Goal: Task Accomplishment & Management: Use online tool/utility

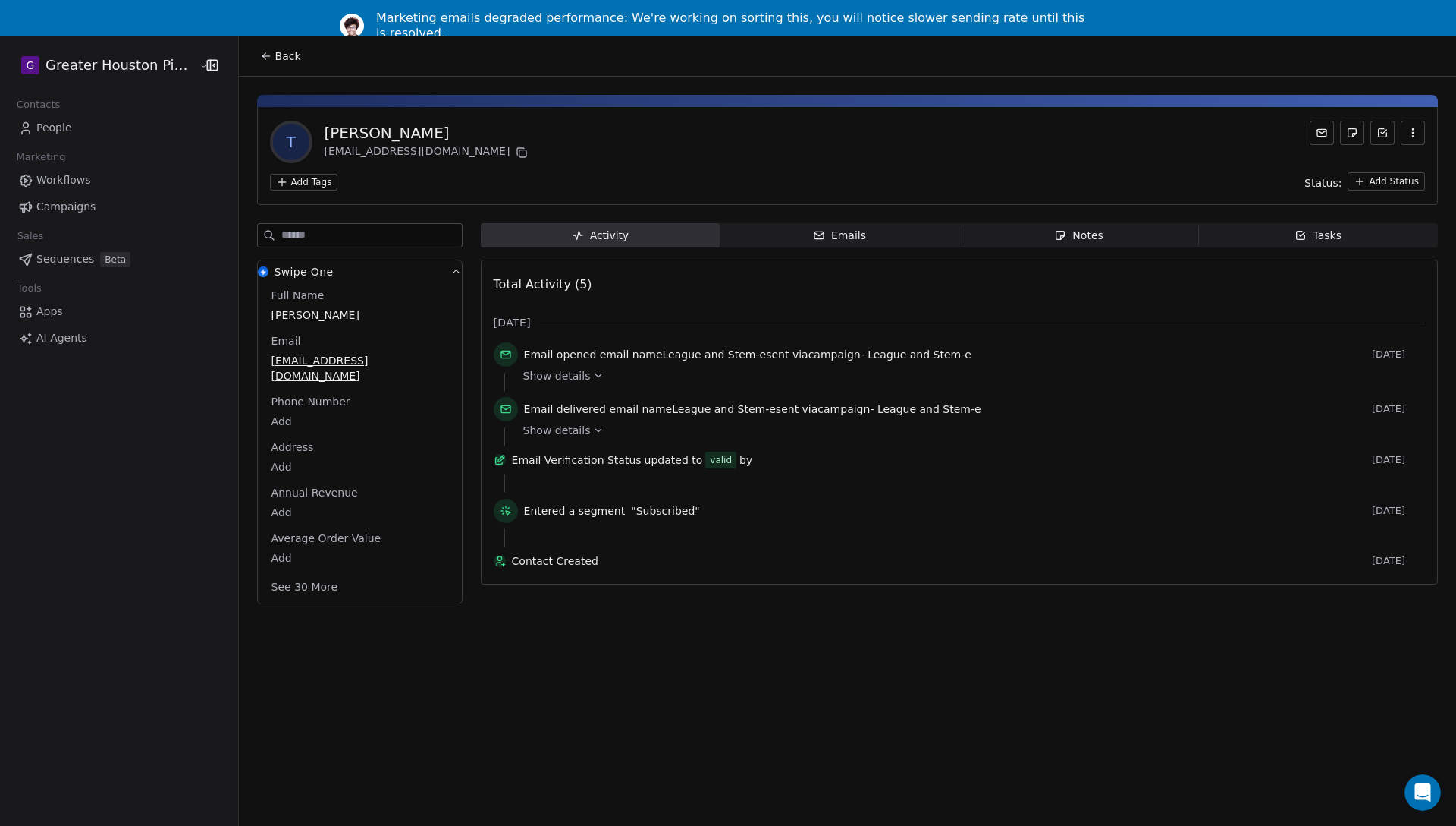
scroll to position [336, 0]
click at [51, 128] on span "People" at bounding box center [54, 127] width 36 height 16
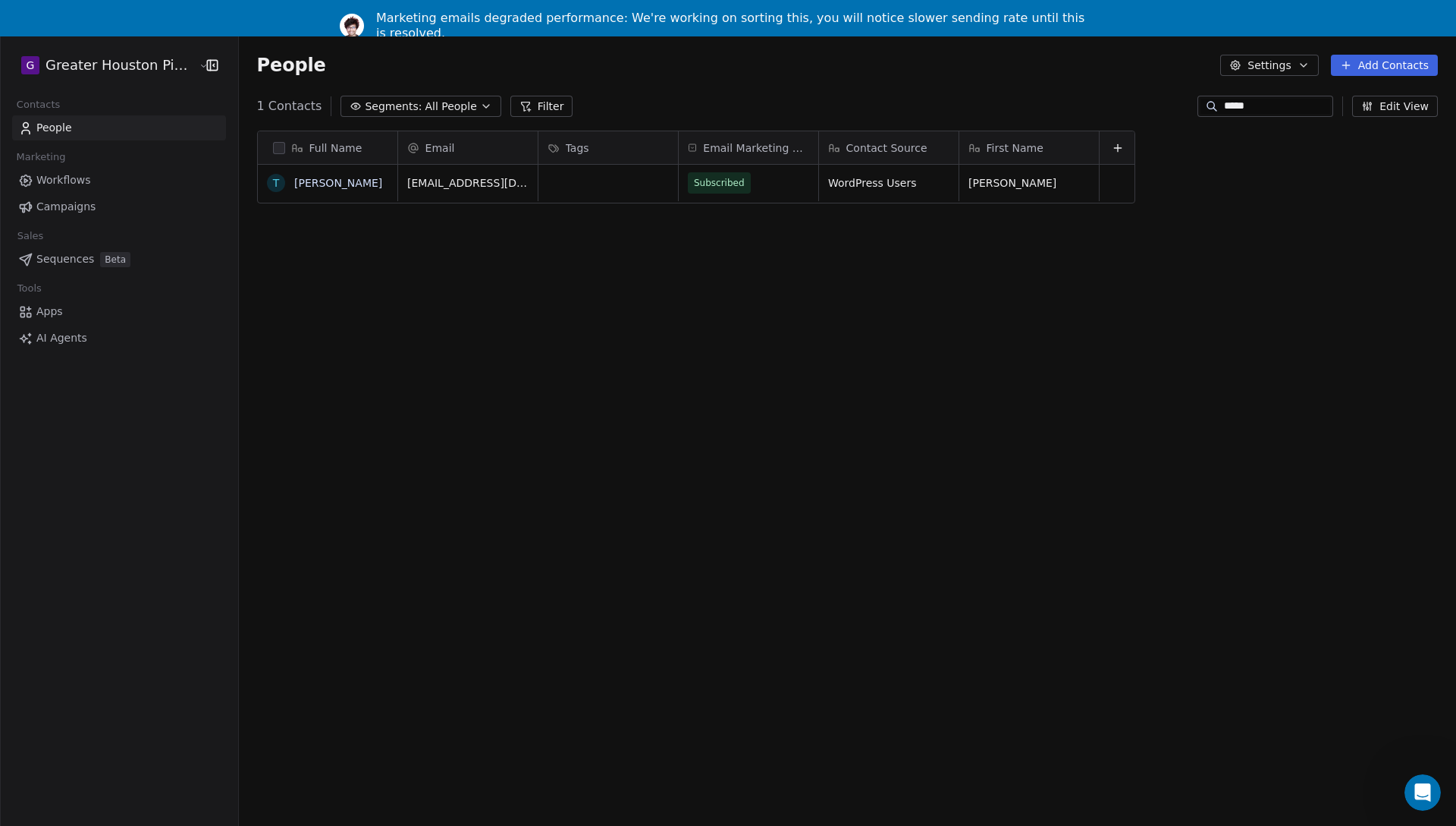
scroll to position [727, 1229]
click at [1255, 100] on input "*****" at bounding box center [1277, 107] width 106 height 15
type input "*"
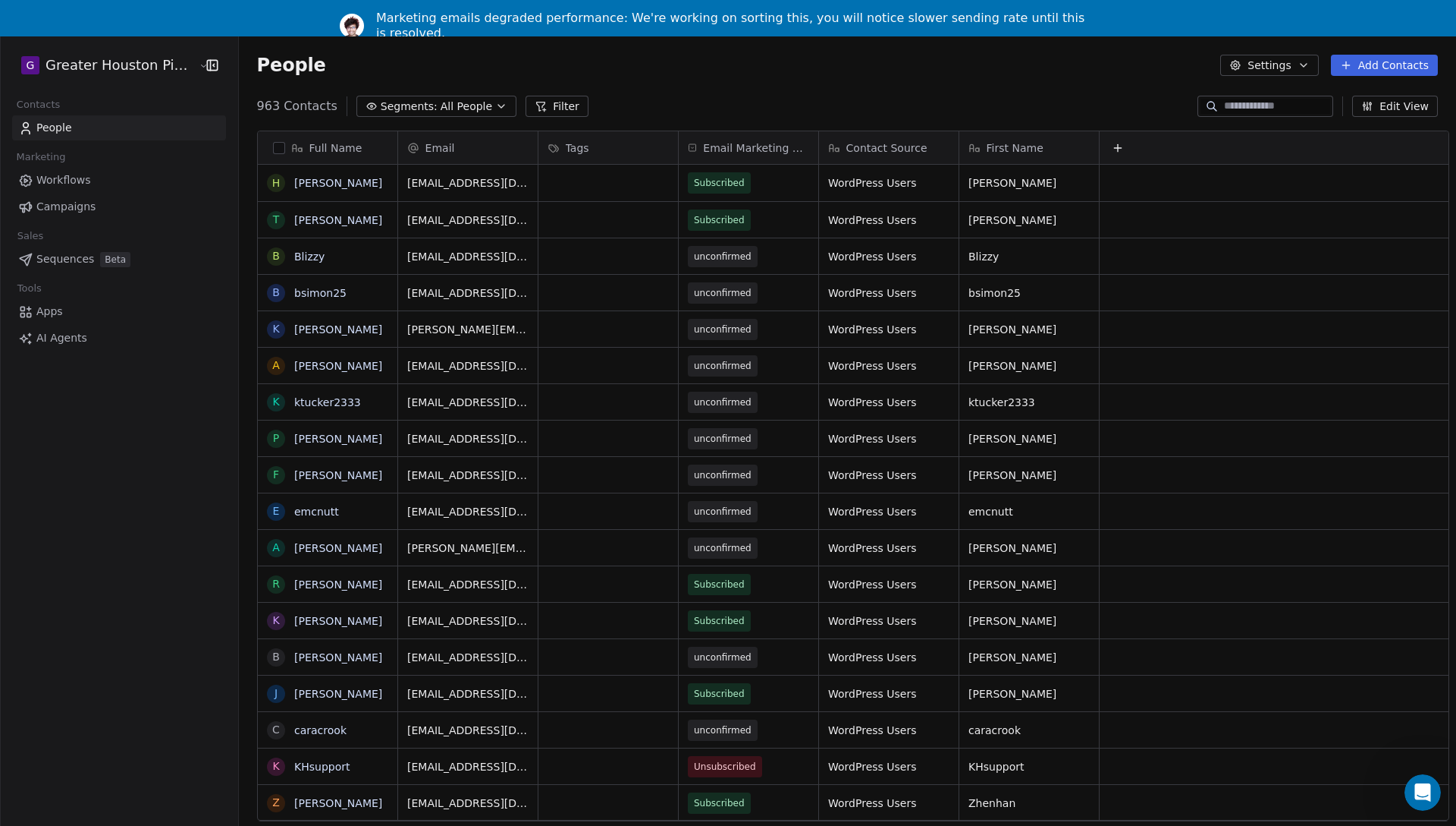
click at [1112, 147] on icon at bounding box center [1118, 148] width 12 height 12
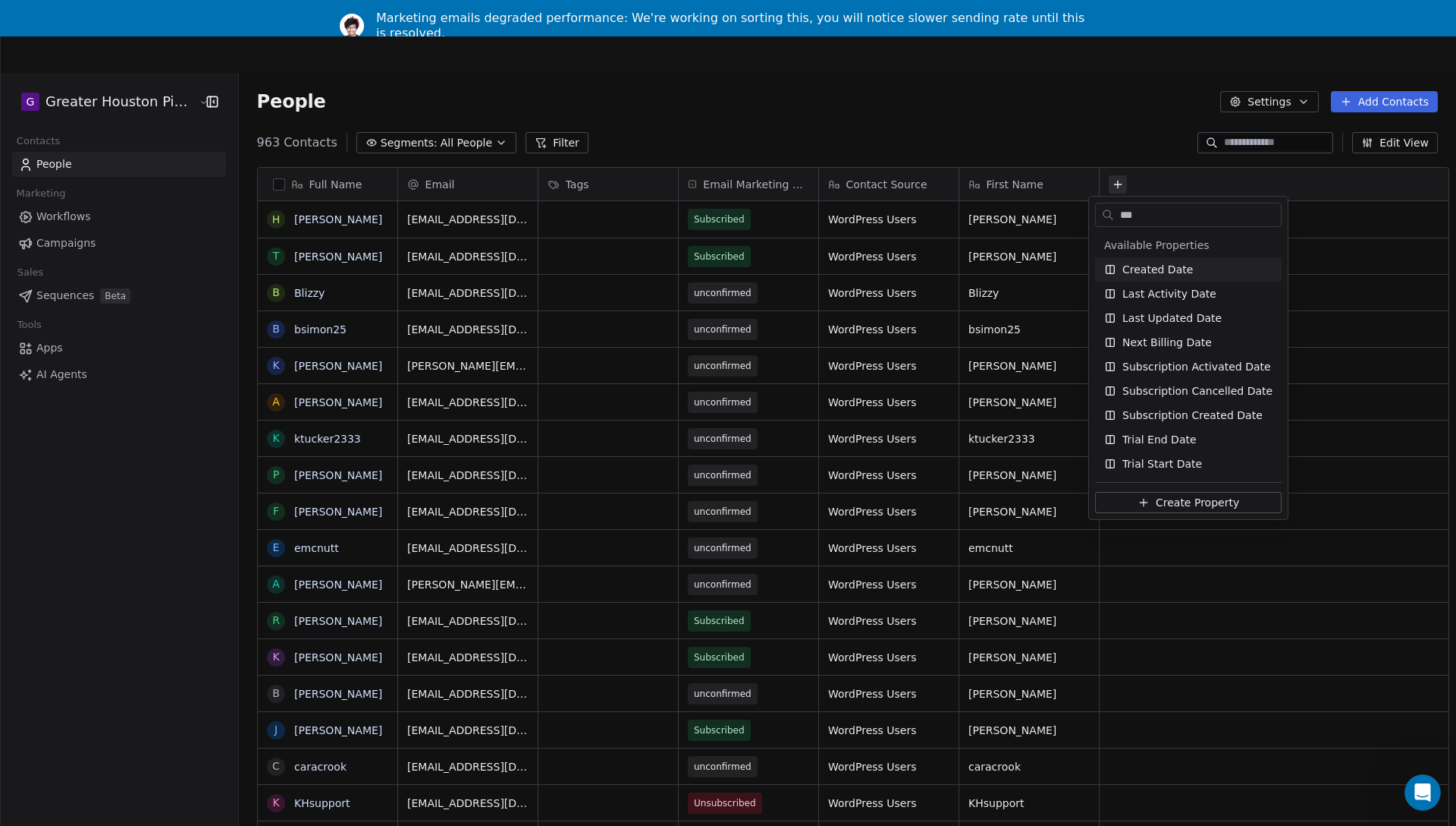
type input "****"
click at [1151, 272] on span "Created Date" at bounding box center [1158, 270] width 70 height 15
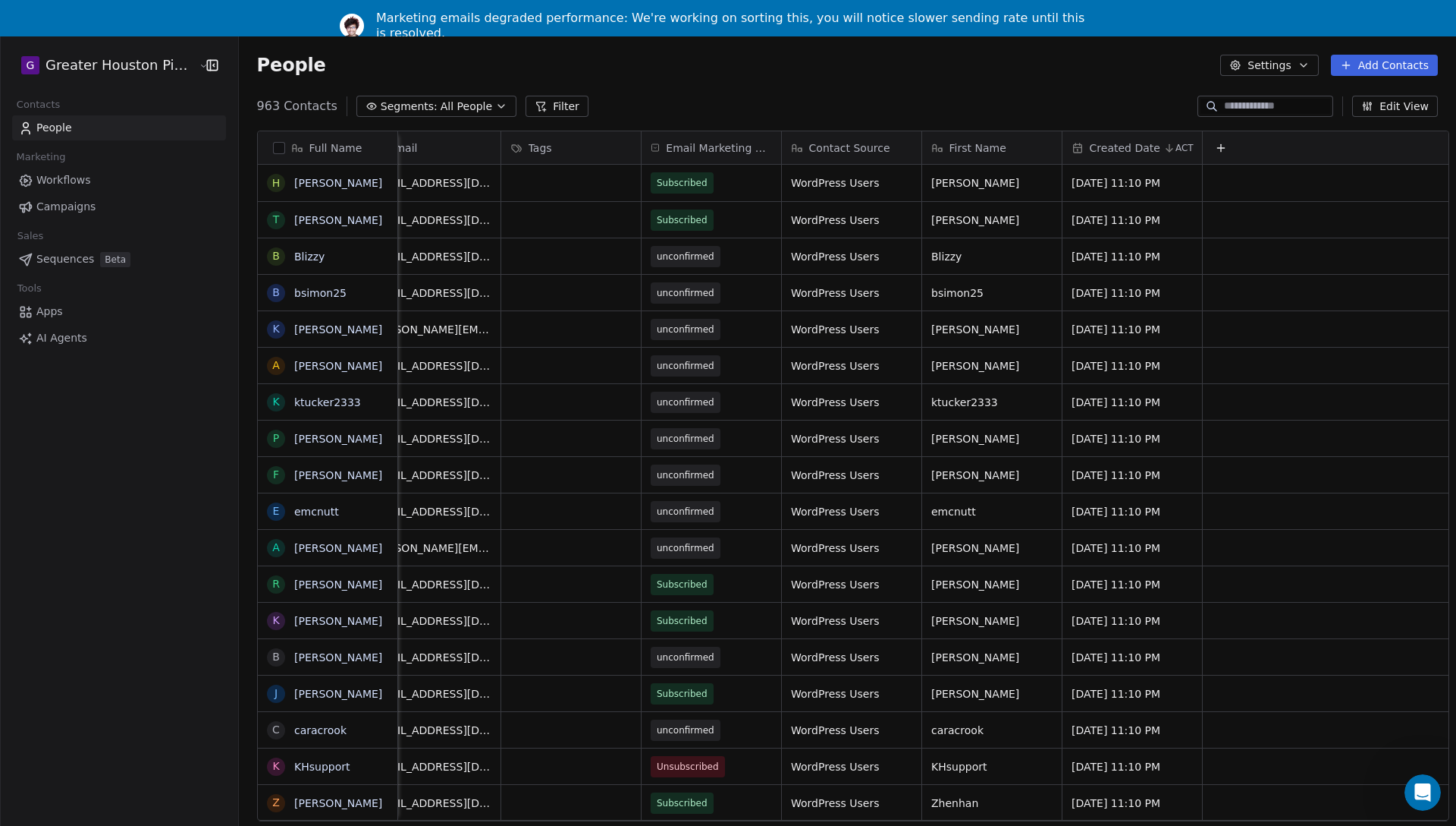
scroll to position [0, 0]
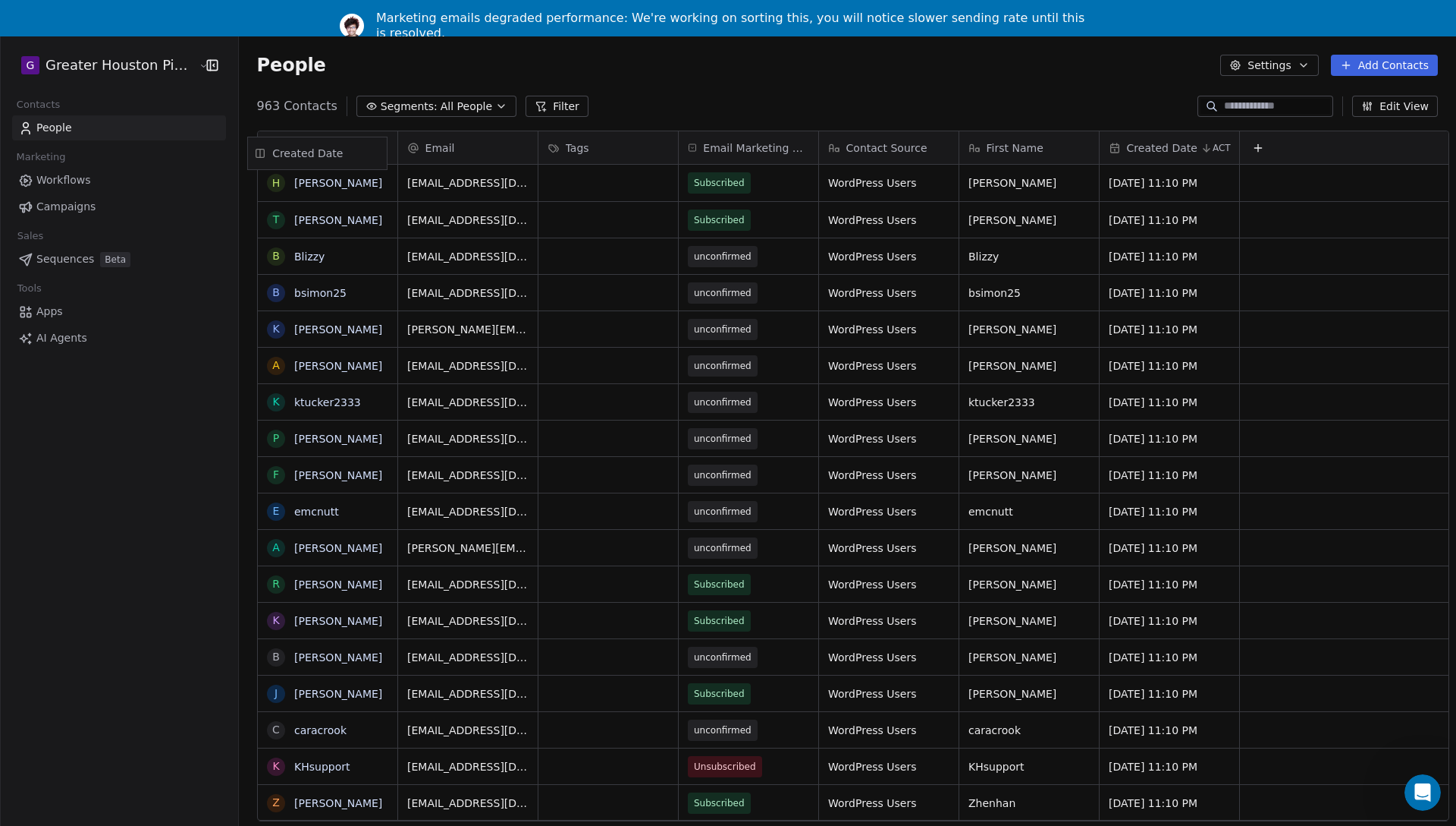
drag, startPoint x: 1143, startPoint y: 146, endPoint x: 296, endPoint y: 157, distance: 847.1
click at [297, 157] on div "Full Name [PERSON_NAME] T [PERSON_NAME] B Blizzy b bsimon25 K [PERSON_NAME] a […" at bounding box center [853, 476] width 1191 height 690
drag, startPoint x: 1147, startPoint y: 147, endPoint x: 588, endPoint y: 145, distance: 559.0
click at [590, 137] on div "Full Name [PERSON_NAME] T [PERSON_NAME] B Blizzy b bsimon25 K [PERSON_NAME] a […" at bounding box center [853, 476] width 1191 height 690
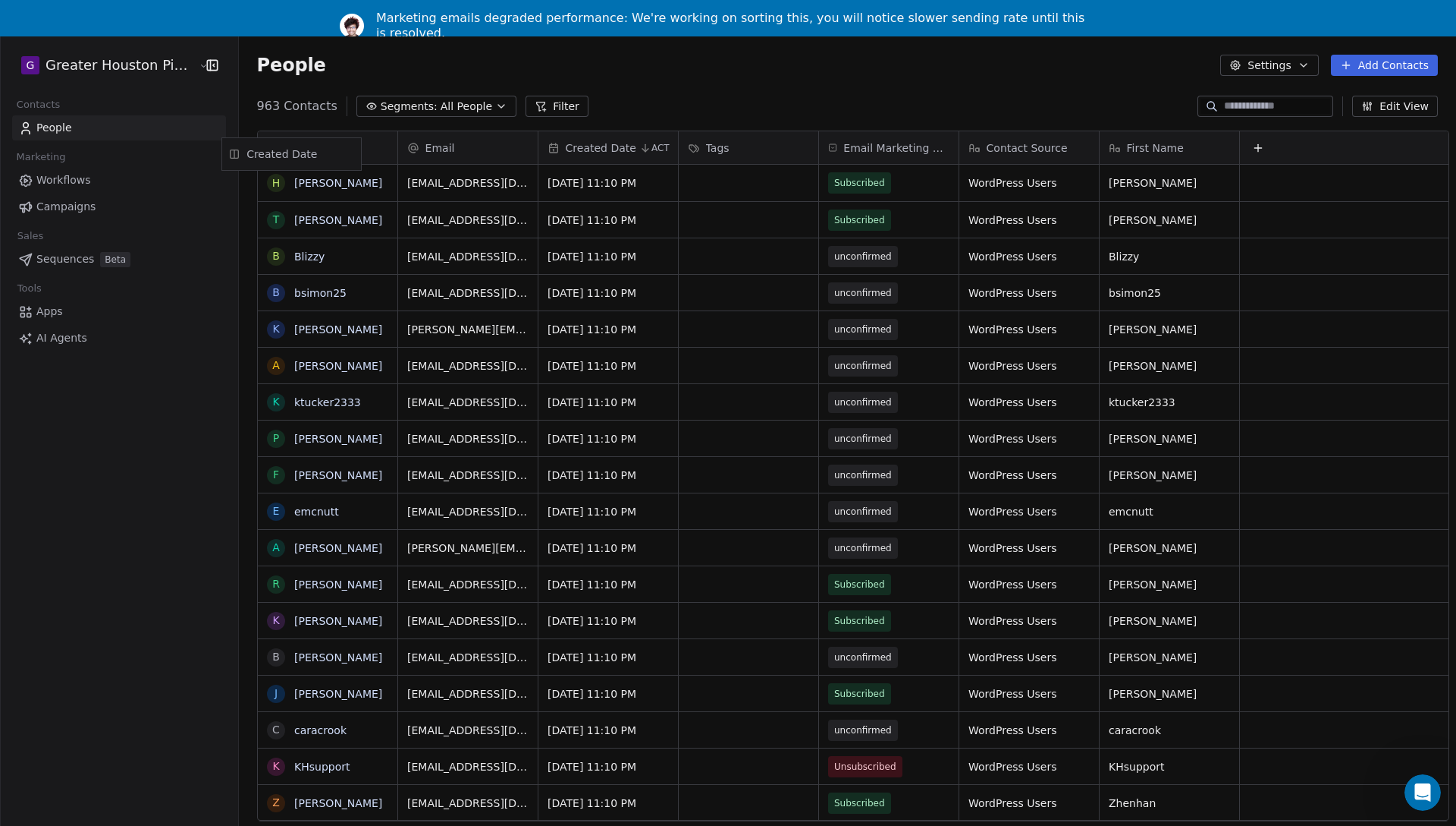
drag, startPoint x: 589, startPoint y: 149, endPoint x: 306, endPoint y: 160, distance: 283.2
click at [284, 154] on div "Full Name [PERSON_NAME] T [PERSON_NAME] B Blizzy b bsimon25 K [PERSON_NAME] a […" at bounding box center [853, 476] width 1191 height 690
drag, startPoint x: 566, startPoint y: 145, endPoint x: 390, endPoint y: 166, distance: 177.2
click at [390, 161] on div "Full Name [PERSON_NAME] T [PERSON_NAME] B Blizzy b bsimon25 K [PERSON_NAME] a […" at bounding box center [853, 476] width 1191 height 690
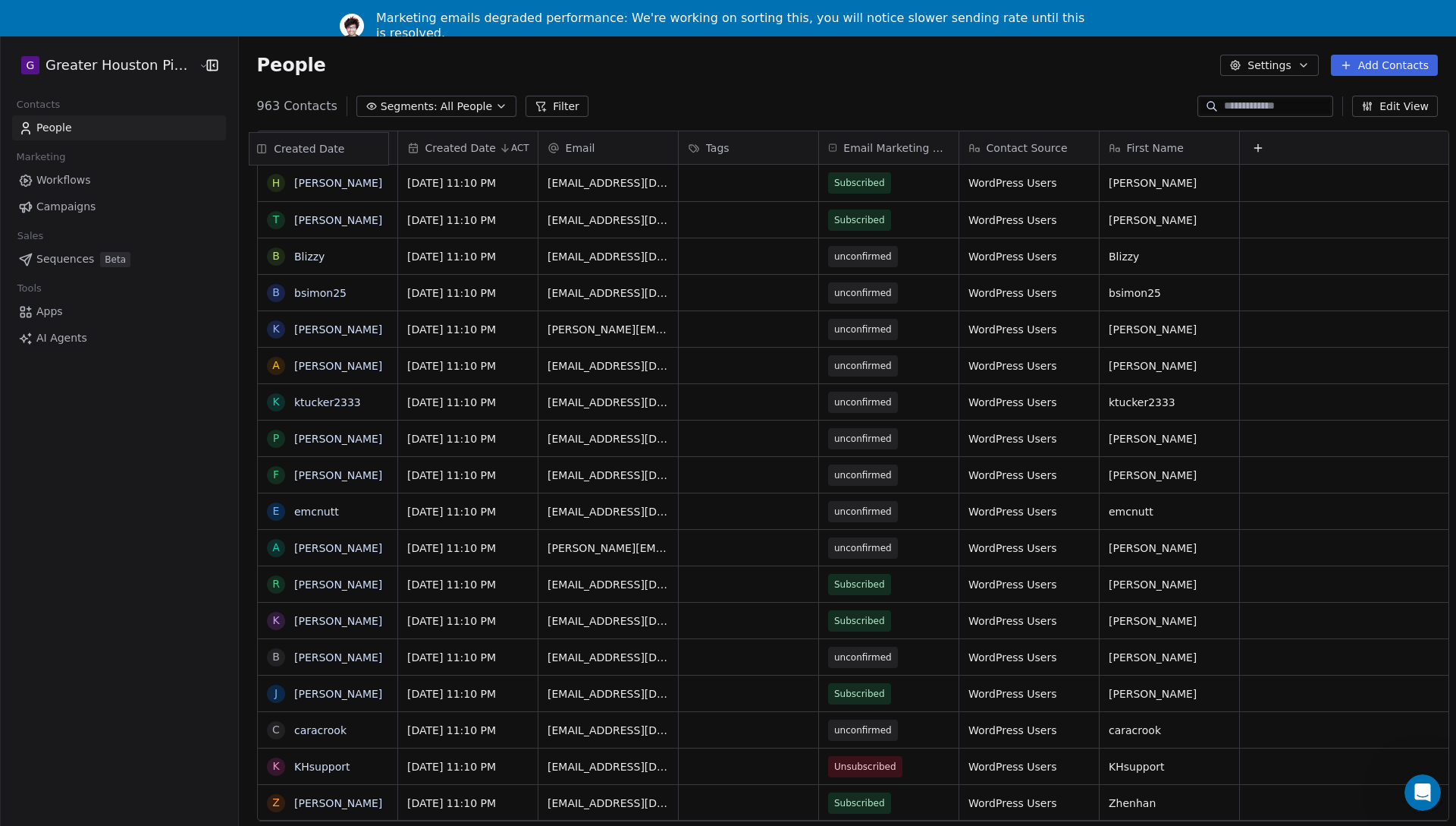
drag, startPoint x: 406, startPoint y: 146, endPoint x: 267, endPoint y: 144, distance: 139.0
click at [267, 144] on div "Full Name [PERSON_NAME] T [PERSON_NAME] B Blizzy b bsimon25 K [PERSON_NAME] a […" at bounding box center [853, 476] width 1191 height 690
drag, startPoint x: 315, startPoint y: 154, endPoint x: 381, endPoint y: 154, distance: 66.0
click at [384, 154] on div "Full Name" at bounding box center [328, 147] width 139 height 33
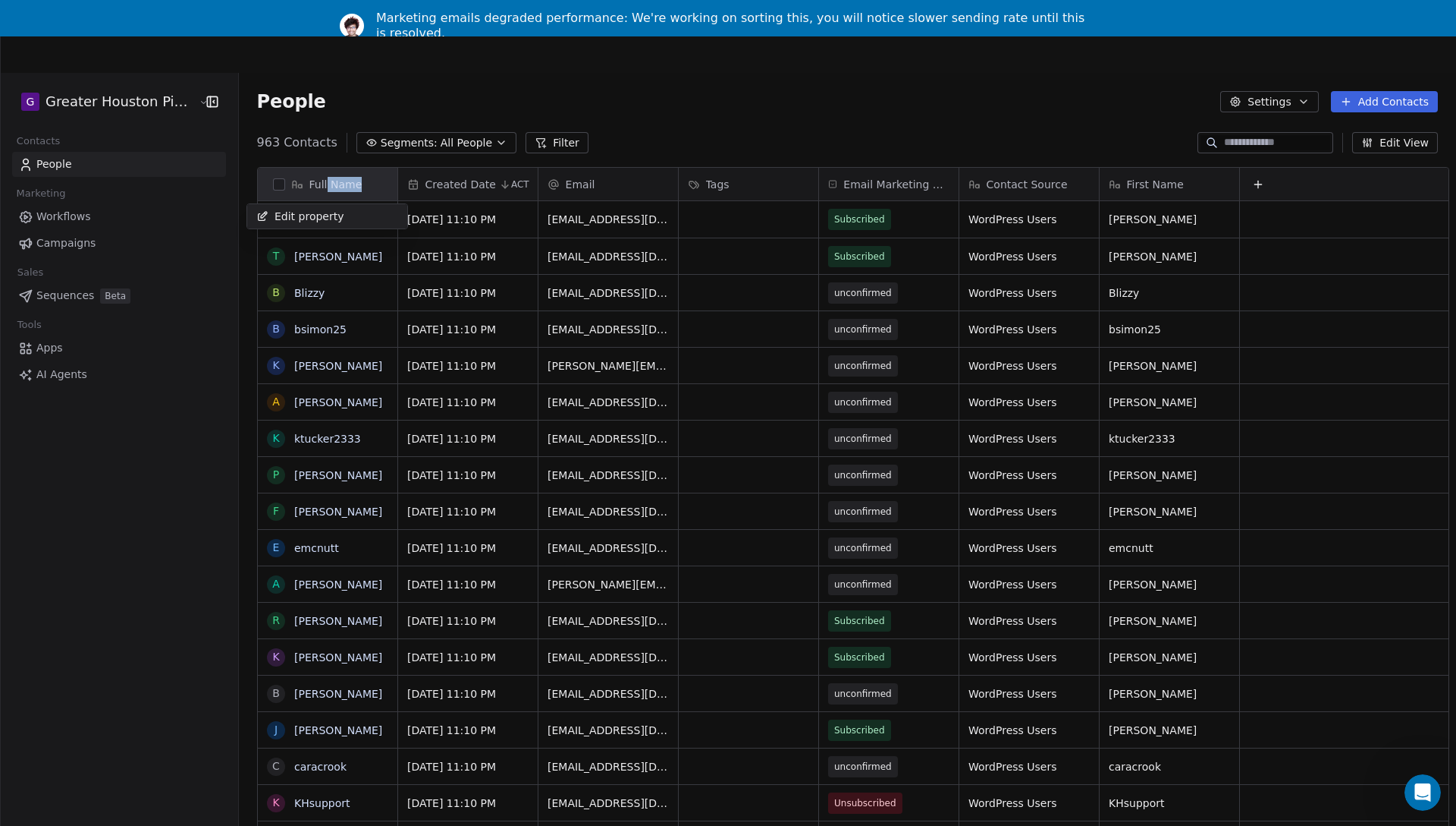
click at [306, 147] on html "G Greater Houston Pickleball Contacts People Marketing Workflows Campaigns Sale…" at bounding box center [728, 464] width 1456 height 927
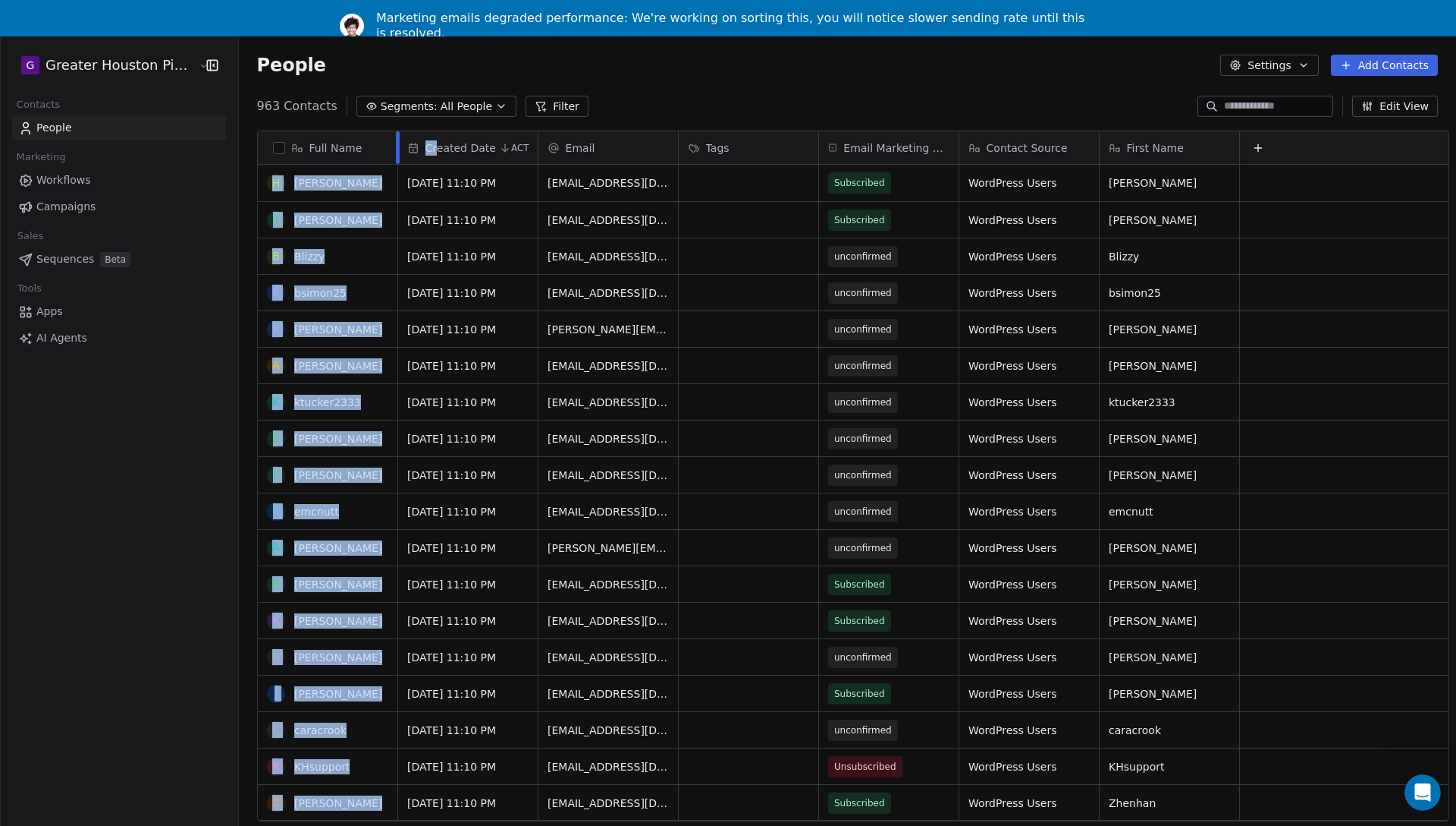
drag, startPoint x: 355, startPoint y: 144, endPoint x: 386, endPoint y: 138, distance: 31.6
click at [425, 151] on div "Full Name [PERSON_NAME] T [PERSON_NAME] B Blizzy b bsimon25 K [PERSON_NAME] a […" at bounding box center [853, 476] width 1191 height 690
click at [325, 123] on div "Full Name [PERSON_NAME] T [PERSON_NAME] B Blizzy b bsimon25 K [PERSON_NAME] a […" at bounding box center [848, 481] width 1218 height 726
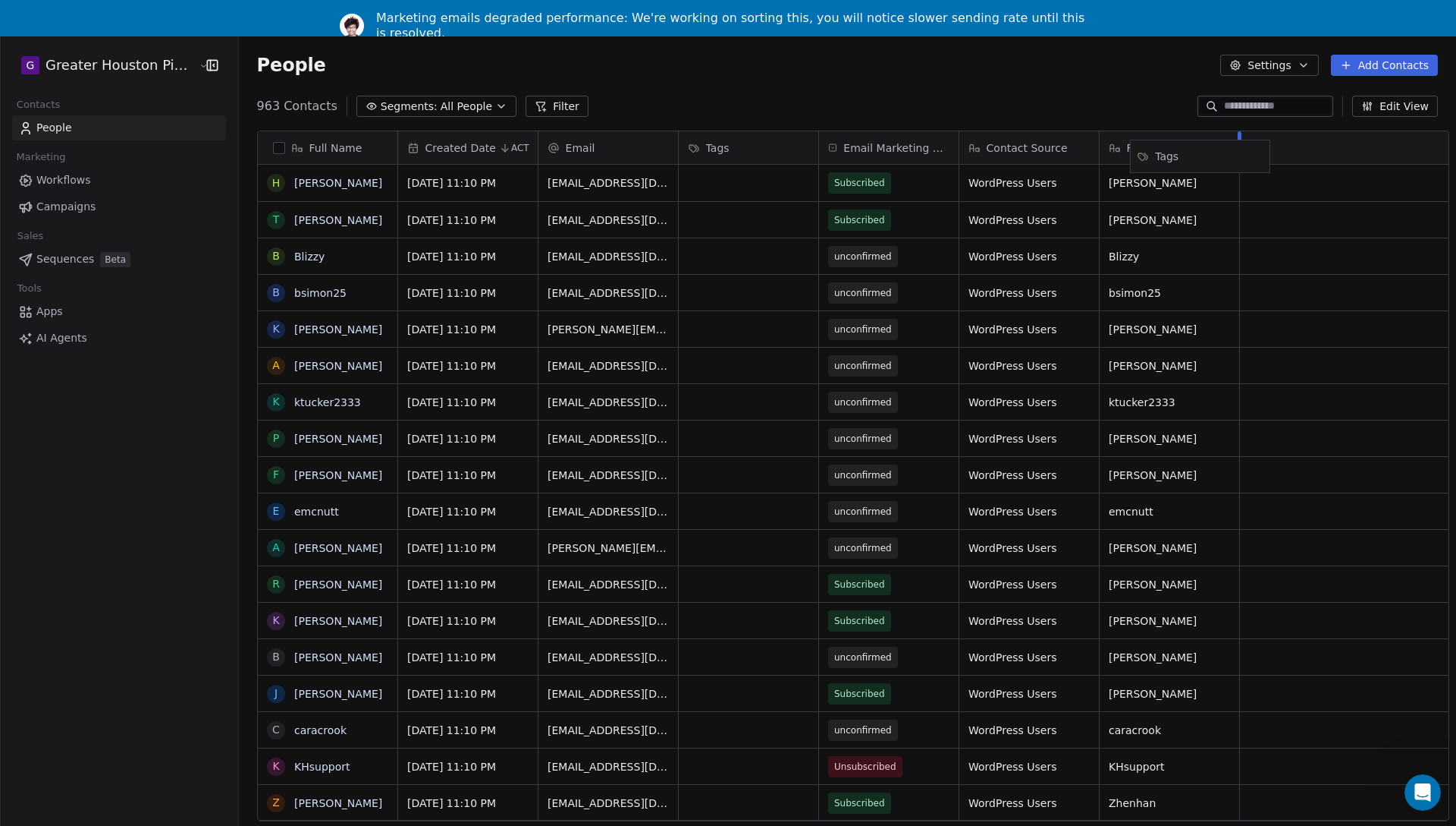
drag, startPoint x: 728, startPoint y: 141, endPoint x: 1199, endPoint y: 197, distance: 474.3
click at [1191, 149] on div "Full Name [PERSON_NAME] T [PERSON_NAME] B Blizzy b bsimon25 K [PERSON_NAME] a […" at bounding box center [853, 476] width 1191 height 690
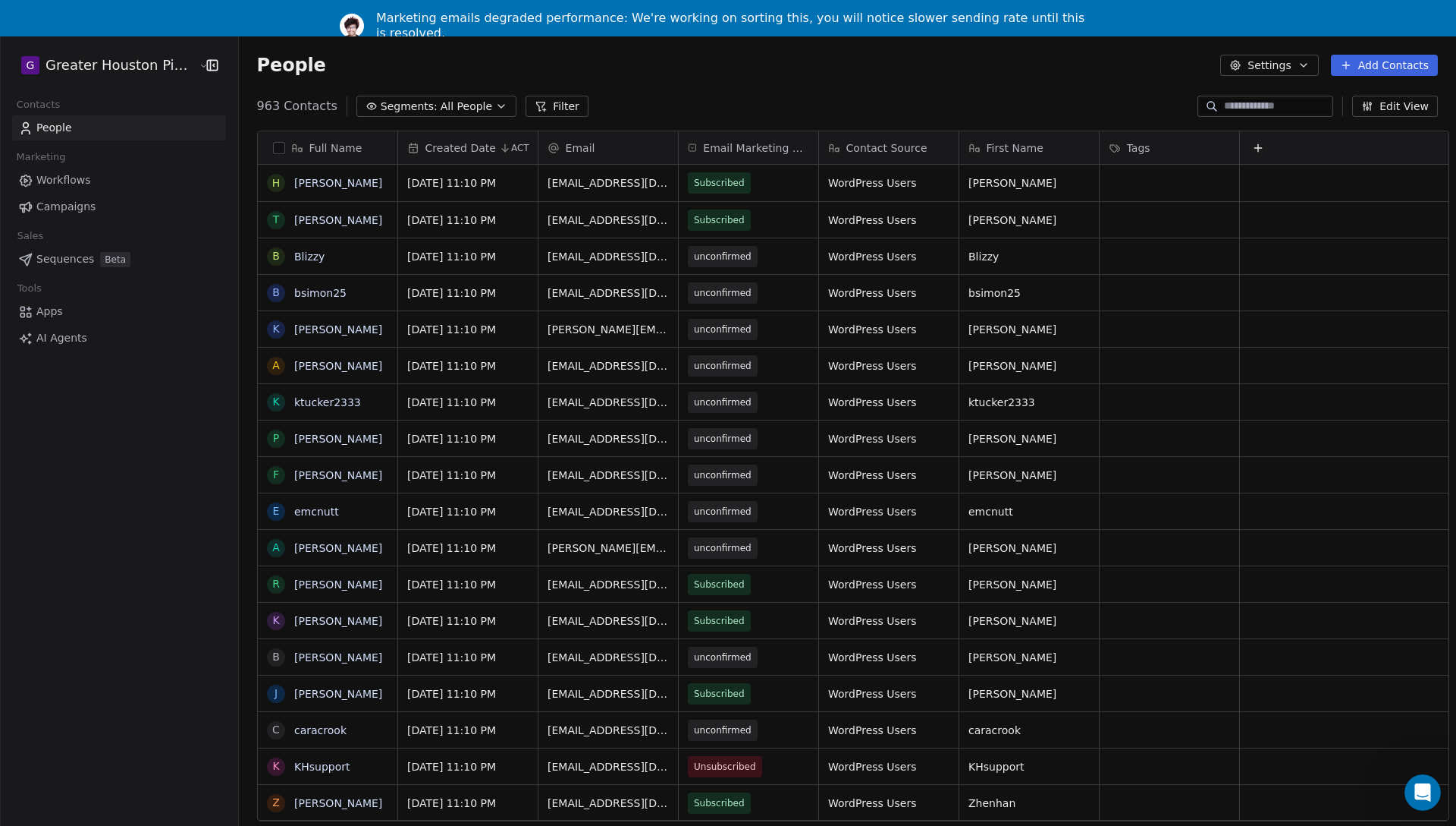
click at [46, 314] on span "Apps" at bounding box center [50, 311] width 27 height 16
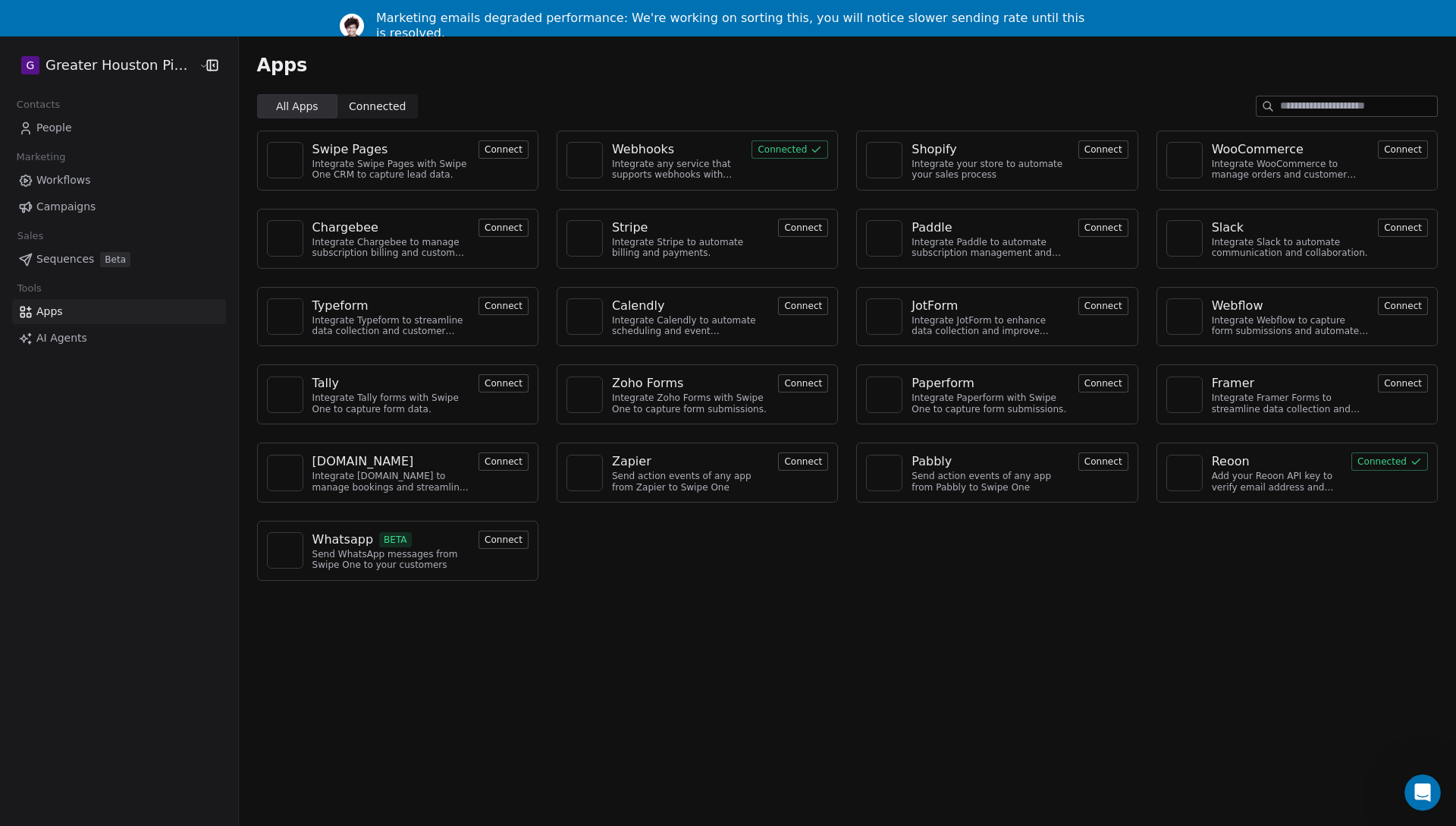
click at [679, 166] on div "Integrate any service that supports webhooks with Swipe One to capture and auto…" at bounding box center [677, 169] width 130 height 22
click at [619, 149] on div "Webhooks" at bounding box center [643, 149] width 62 height 18
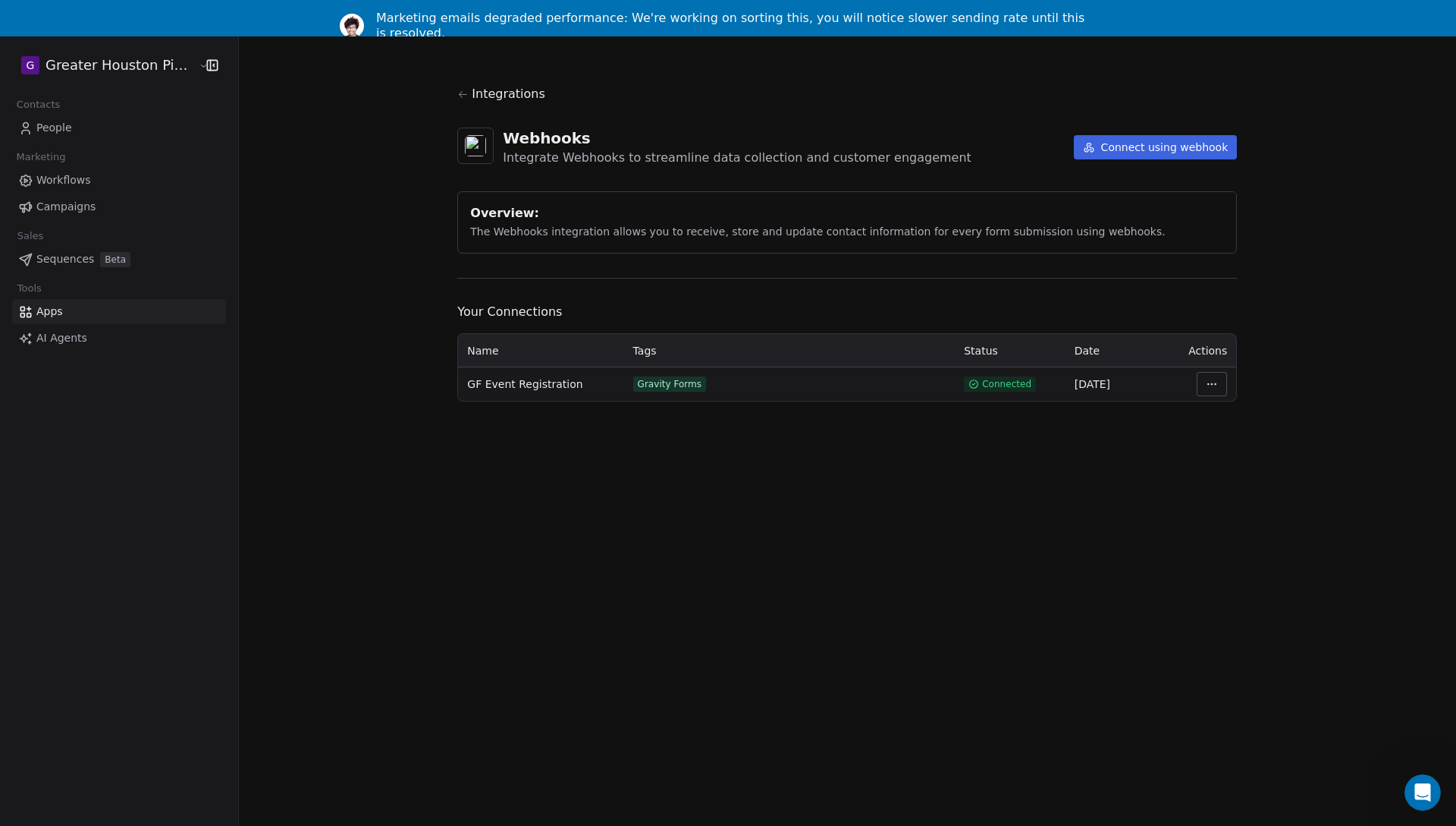
click at [1134, 149] on button "Connect using webhook" at bounding box center [1156, 147] width 164 height 25
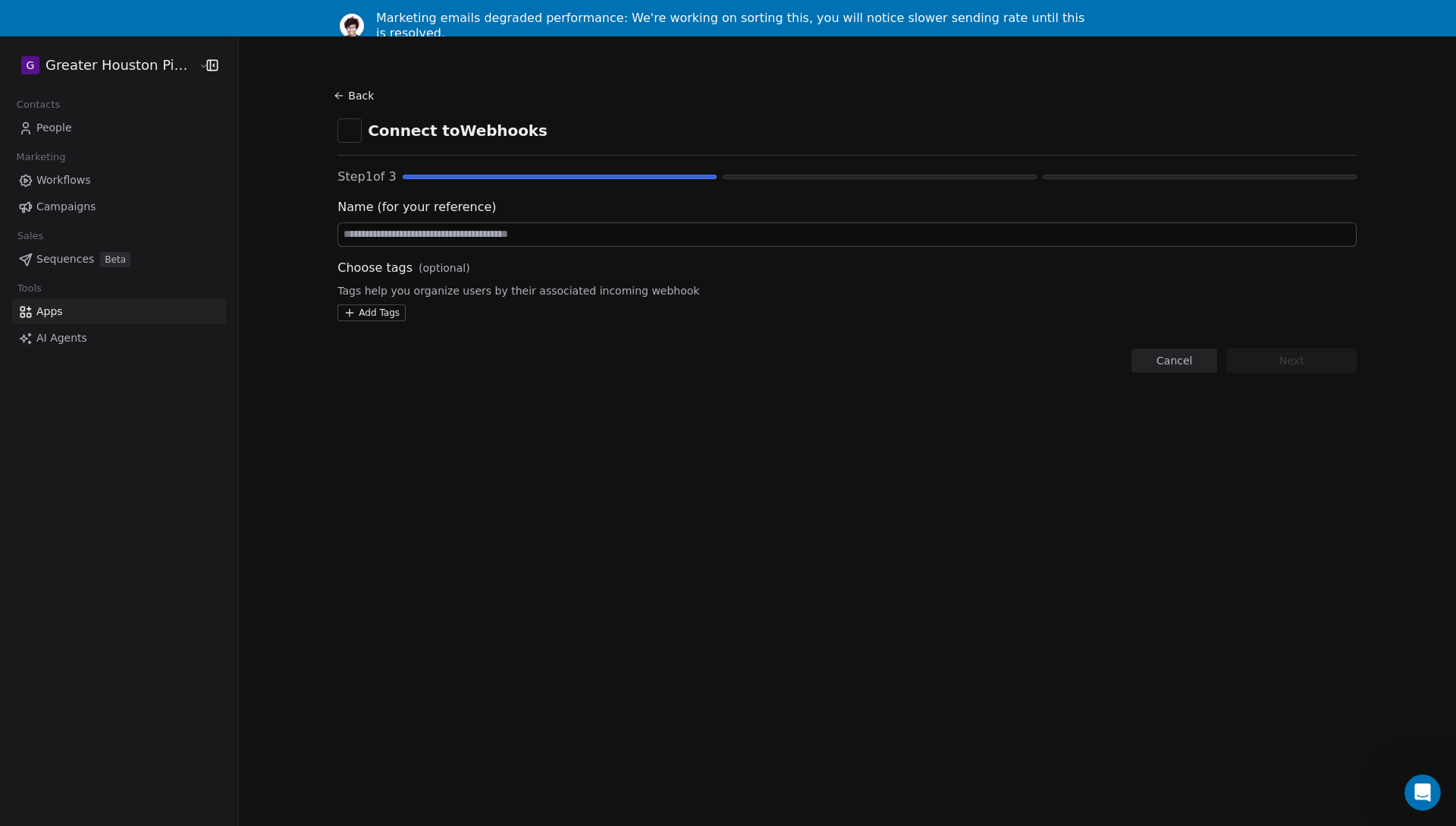
click at [437, 239] on input at bounding box center [847, 234] width 1018 height 23
type input "**********"
click at [401, 290] on span "Tags help you organize users by their associated incoming webhook" at bounding box center [847, 290] width 1019 height 15
click at [384, 310] on html "**********" at bounding box center [728, 431] width 1456 height 862
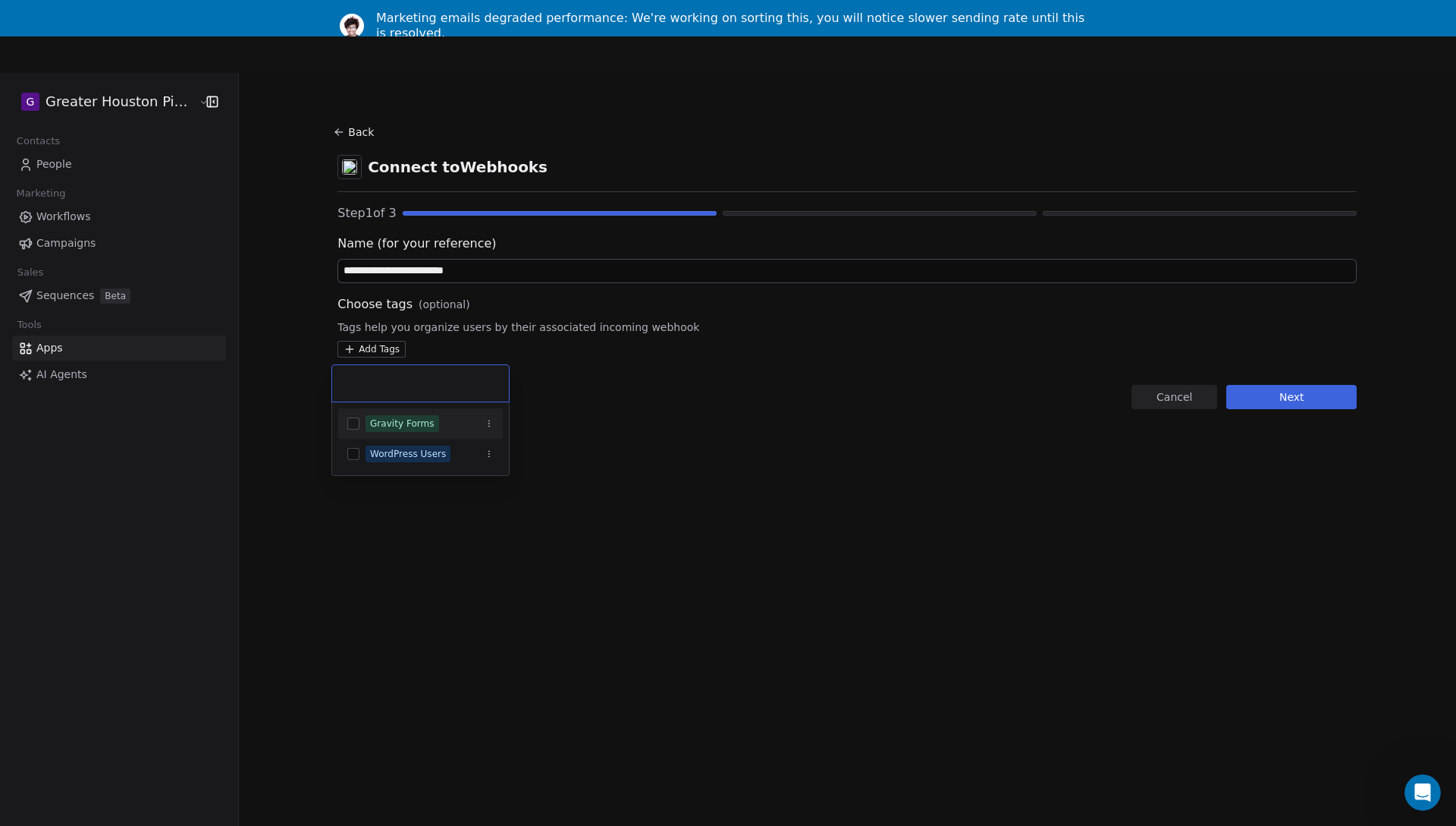
click at [354, 425] on button "Suggestions" at bounding box center [354, 424] width 12 height 12
click at [692, 460] on html "**********" at bounding box center [728, 449] width 1456 height 899
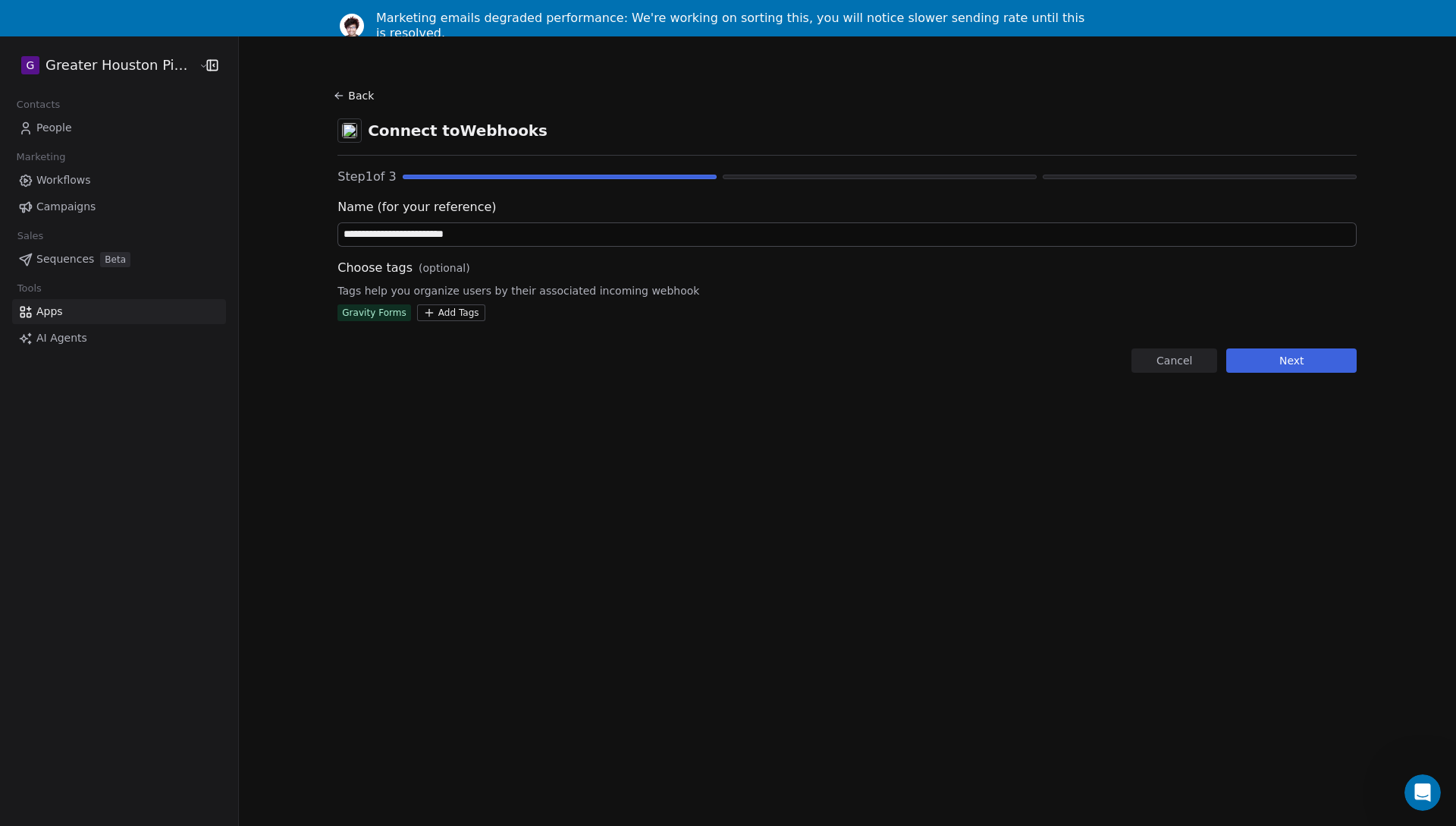
click at [1287, 356] on button "Next" at bounding box center [1291, 361] width 130 height 25
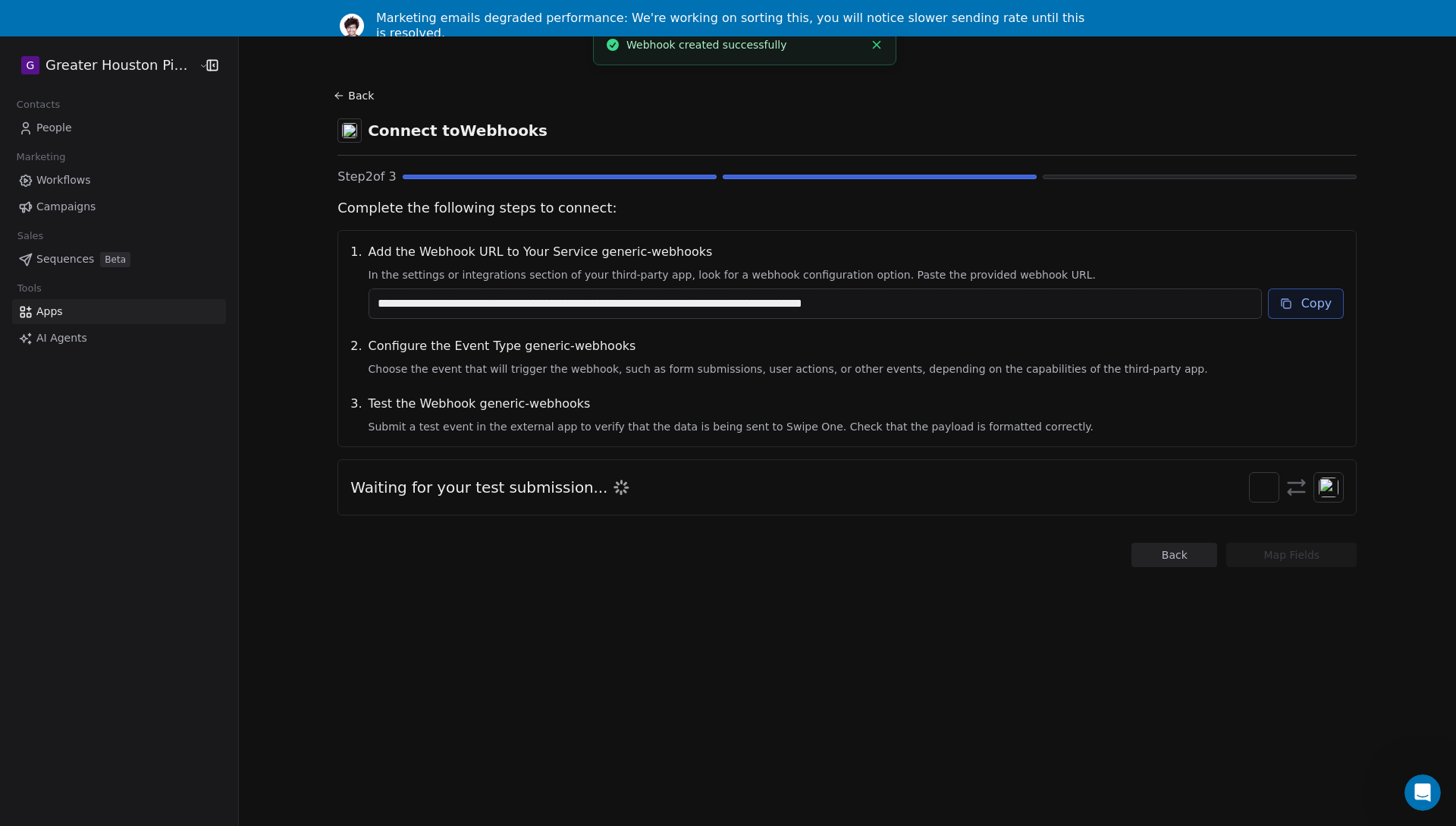
click at [1294, 309] on button "Copy" at bounding box center [1307, 303] width 77 height 31
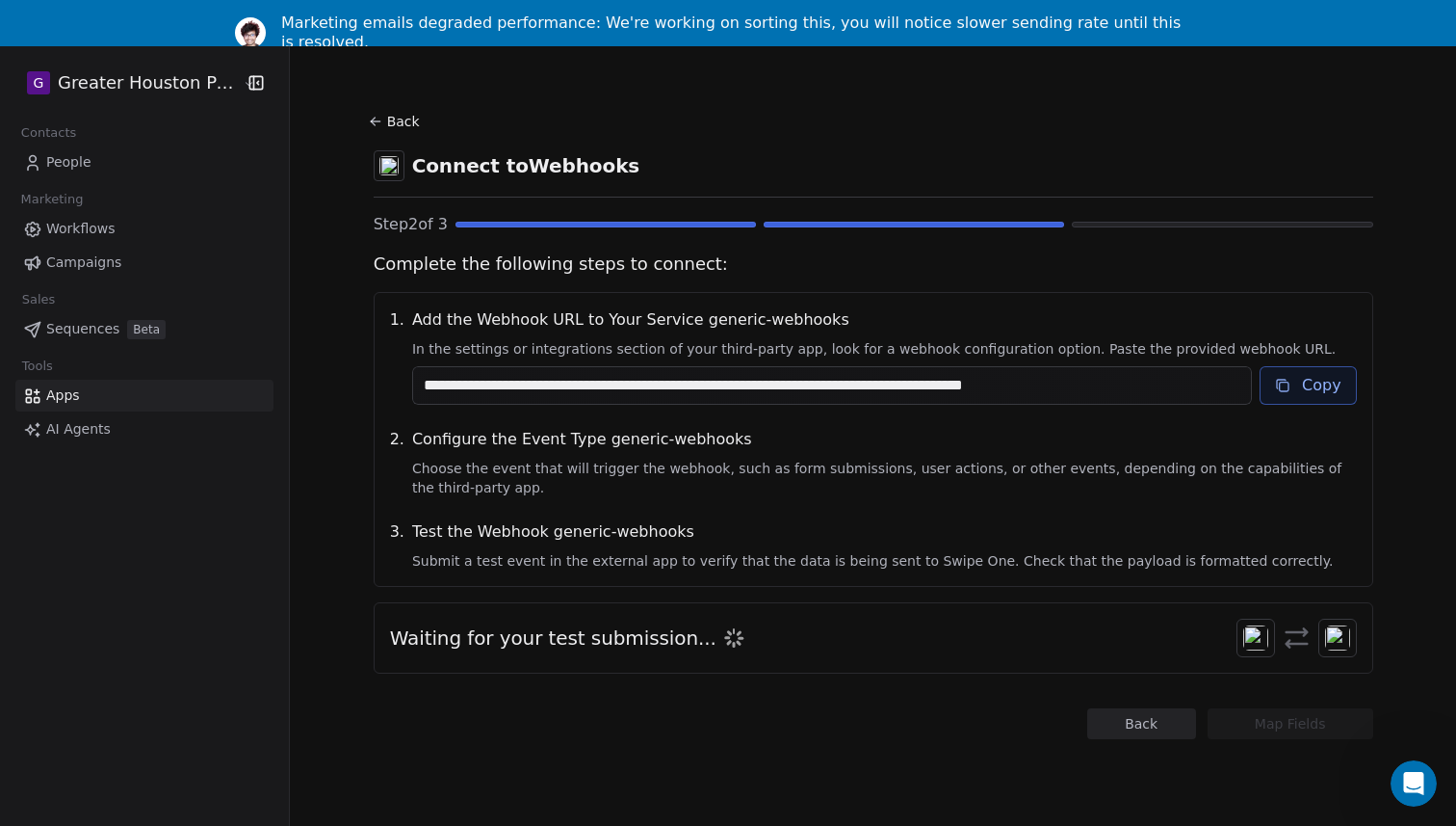
scroll to position [426, 0]
